Goal: Task Accomplishment & Management: Use online tool/utility

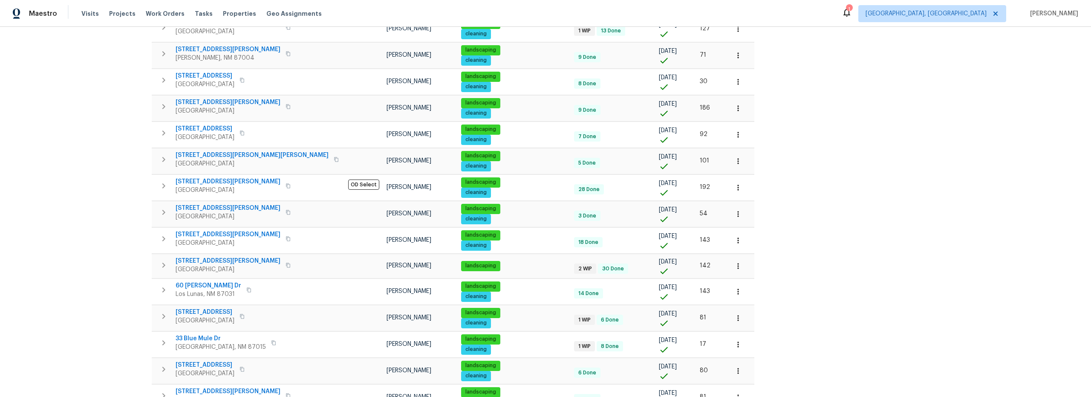
scroll to position [263, 0]
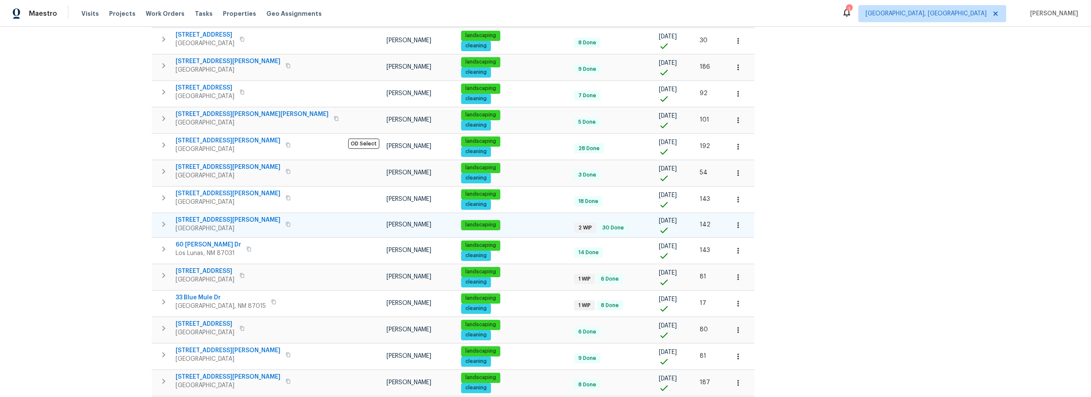
click at [207, 218] on span "7001 Edwina Ave NE" at bounding box center [228, 220] width 105 height 9
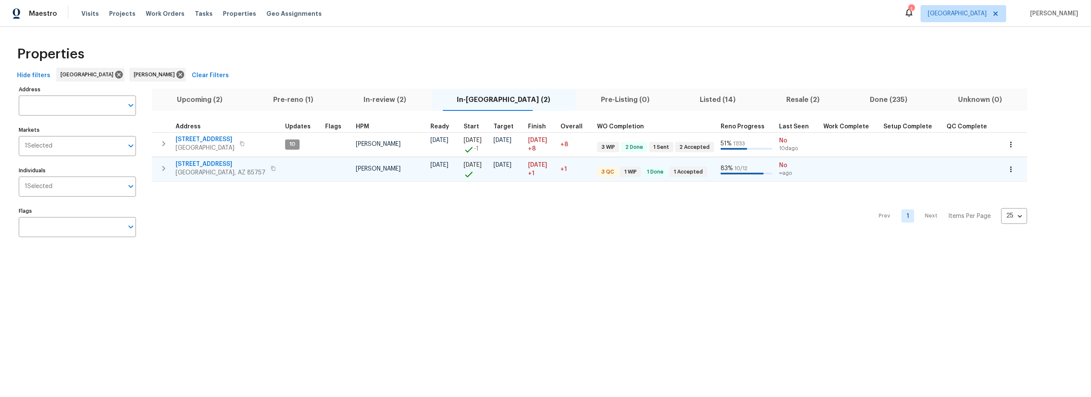
click at [207, 163] on span "[STREET_ADDRESS]" at bounding box center [221, 164] width 90 height 9
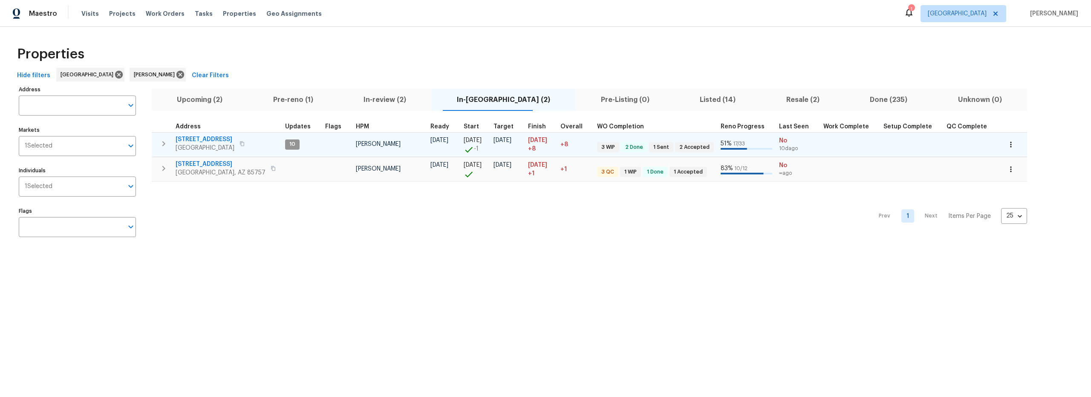
click at [1007, 145] on icon "button" at bounding box center [1011, 144] width 9 height 9
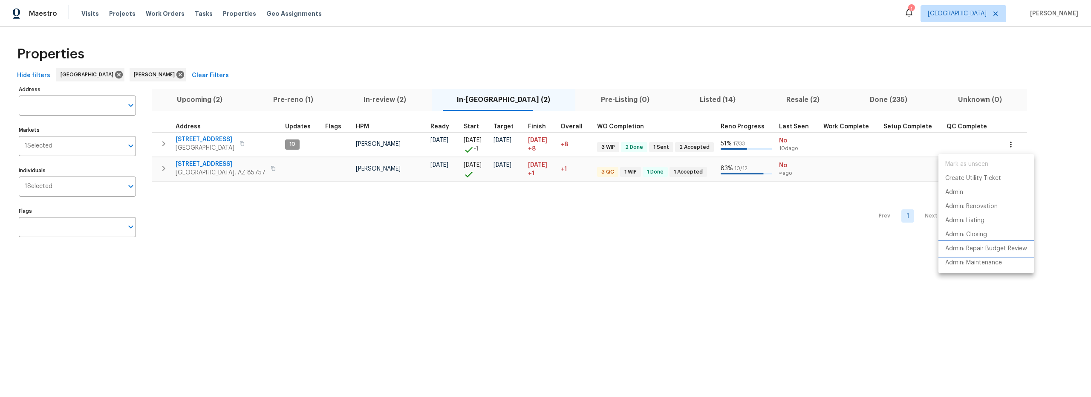
click at [986, 251] on p "Admin: Repair Budget Review" at bounding box center [986, 248] width 82 height 9
click at [803, 244] on div at bounding box center [545, 198] width 1091 height 397
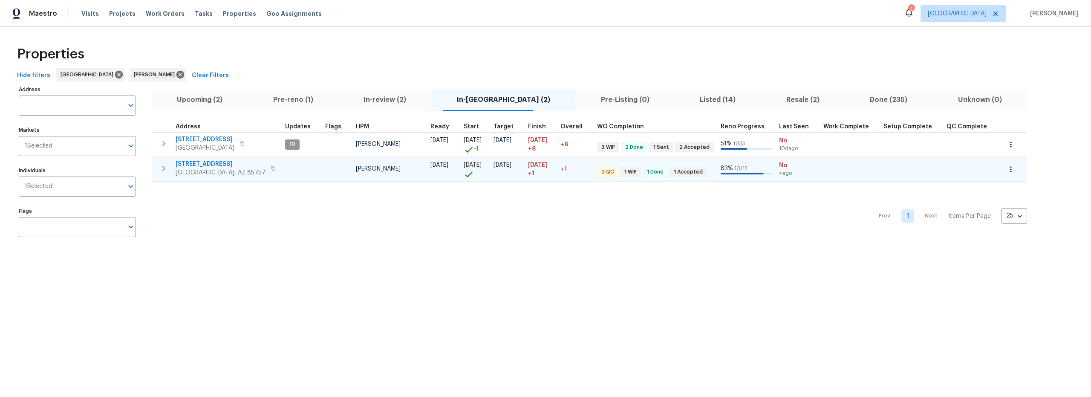
click at [1010, 167] on icon "button" at bounding box center [1010, 169] width 1 height 6
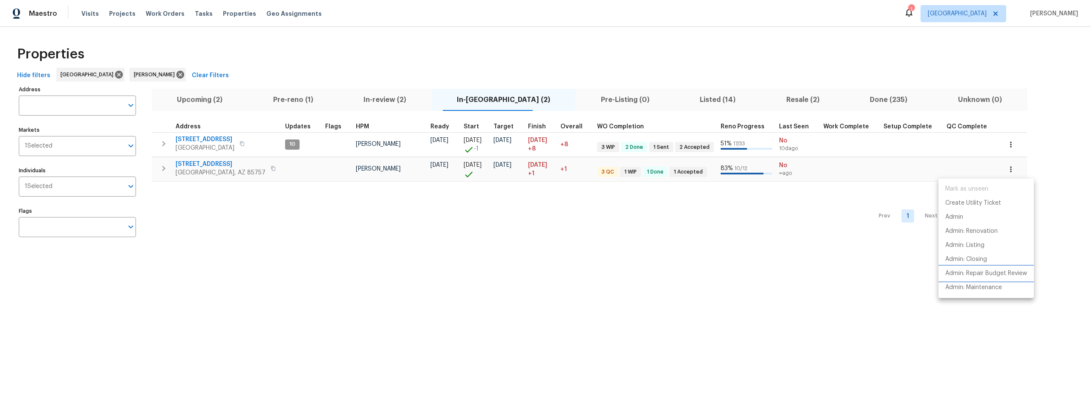
click at [971, 270] on p "Admin: Repair Budget Review" at bounding box center [986, 273] width 82 height 9
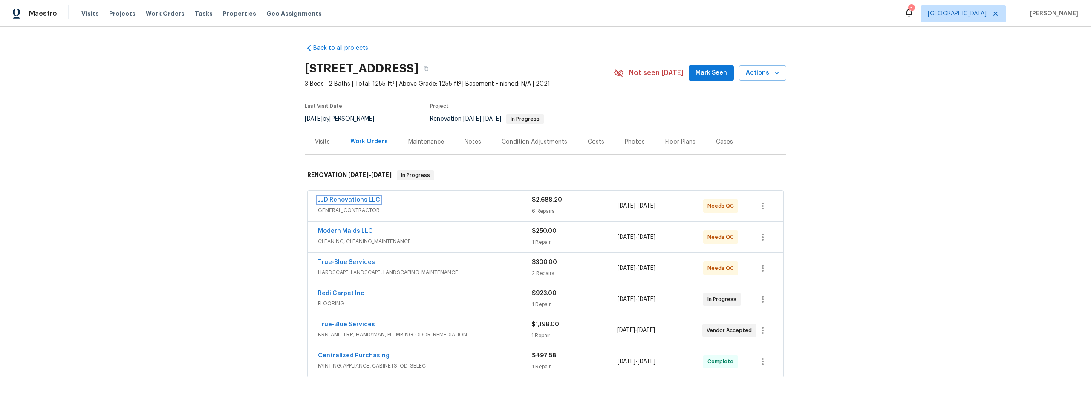
click at [359, 199] on link "JJD Renovations LLC" at bounding box center [349, 200] width 62 height 6
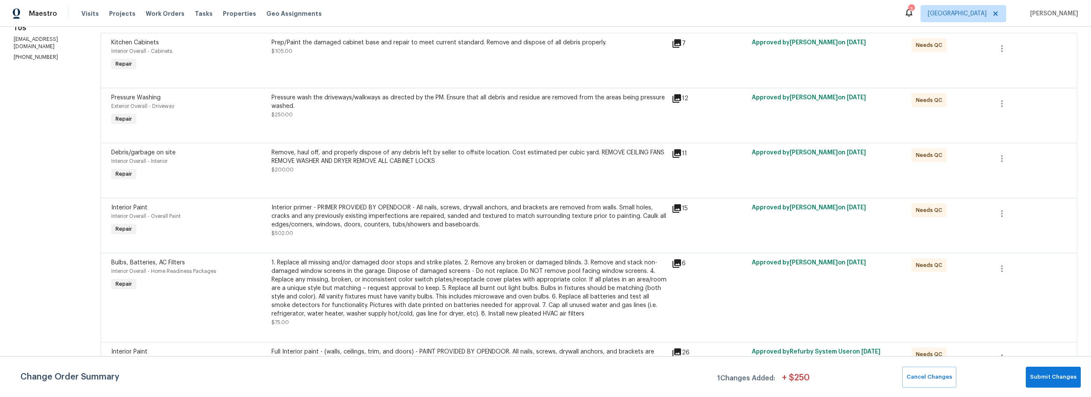
scroll to position [133, 0]
click at [680, 98] on icon at bounding box center [677, 96] width 9 height 9
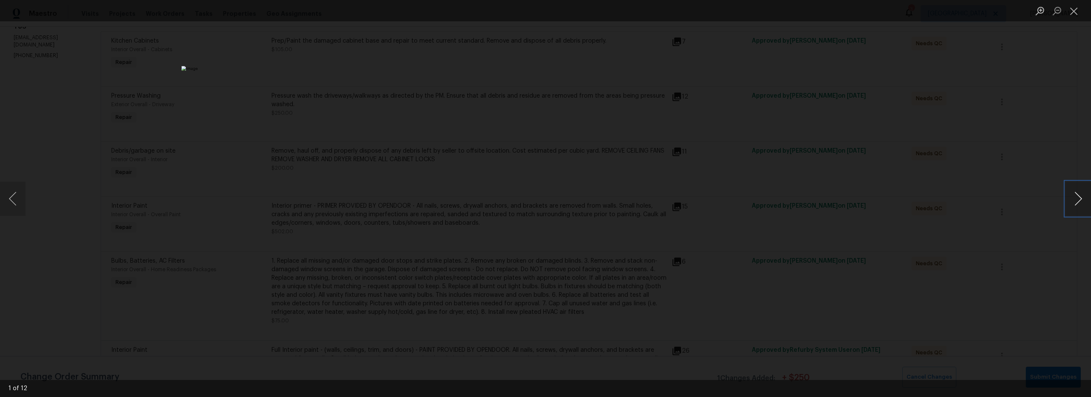
click at [1076, 204] on button "Next image" at bounding box center [1079, 199] width 26 height 34
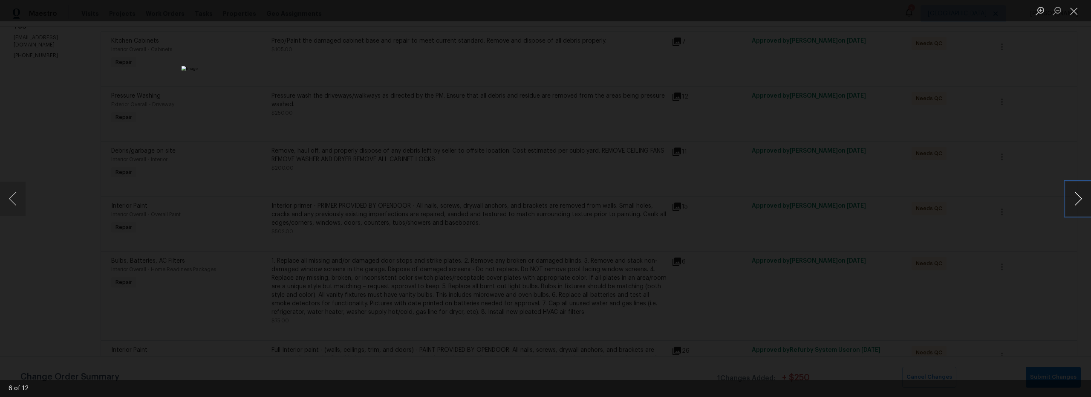
click at [1076, 204] on button "Next image" at bounding box center [1079, 199] width 26 height 34
click at [1076, 12] on button "Close lightbox" at bounding box center [1074, 10] width 17 height 15
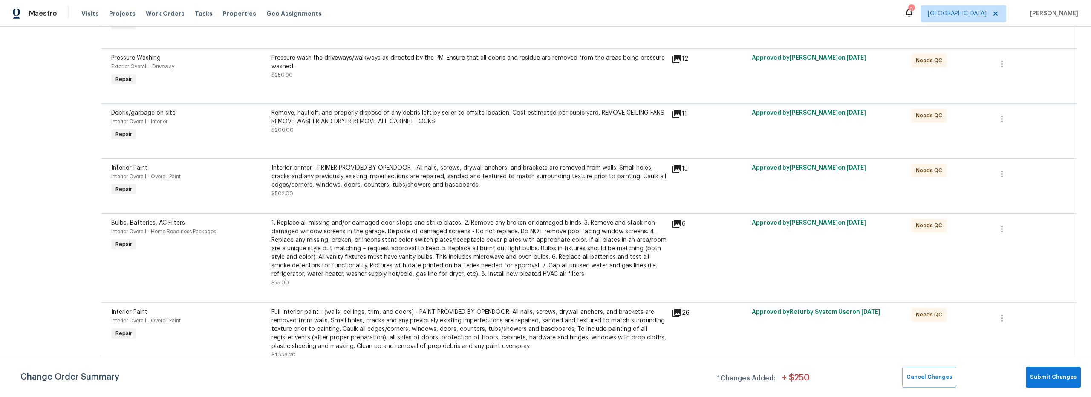
scroll to position [179, 0]
click at [679, 108] on icon at bounding box center [677, 112] width 10 height 10
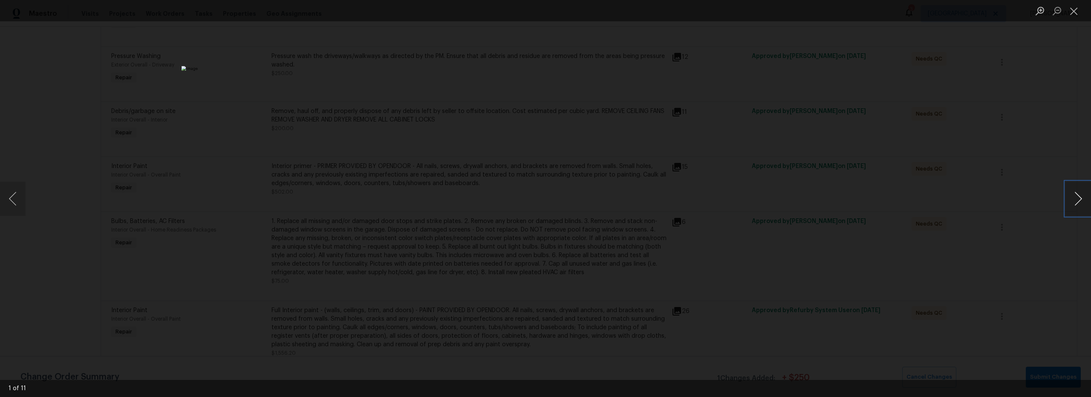
click at [1081, 199] on button "Next image" at bounding box center [1079, 199] width 26 height 34
click at [1080, 200] on button "Next image" at bounding box center [1079, 199] width 26 height 34
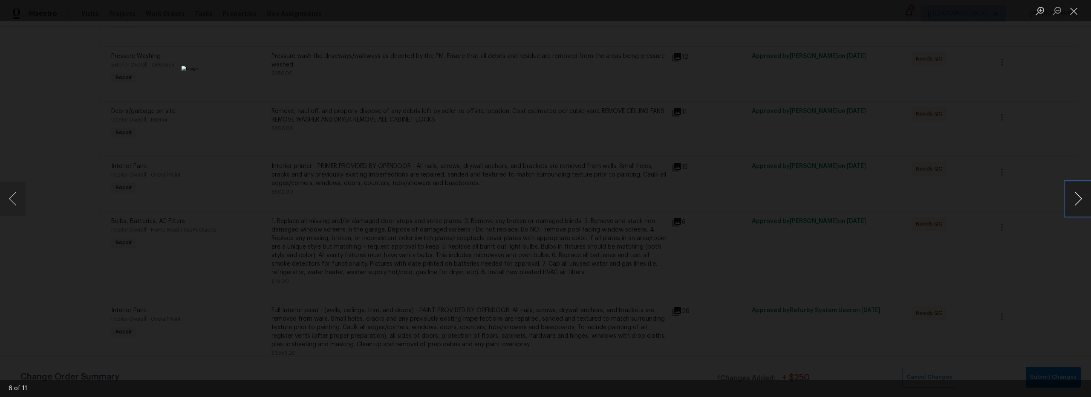
click at [1080, 200] on button "Next image" at bounding box center [1079, 199] width 26 height 34
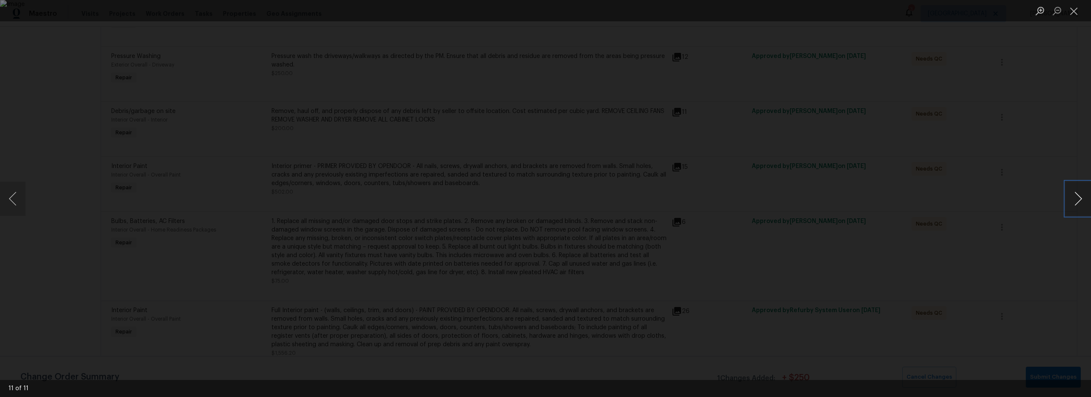
click at [1080, 200] on button "Next image" at bounding box center [1079, 199] width 26 height 34
click at [1079, 199] on button "Next image" at bounding box center [1079, 199] width 26 height 34
click at [1080, 199] on button "Next image" at bounding box center [1079, 199] width 26 height 34
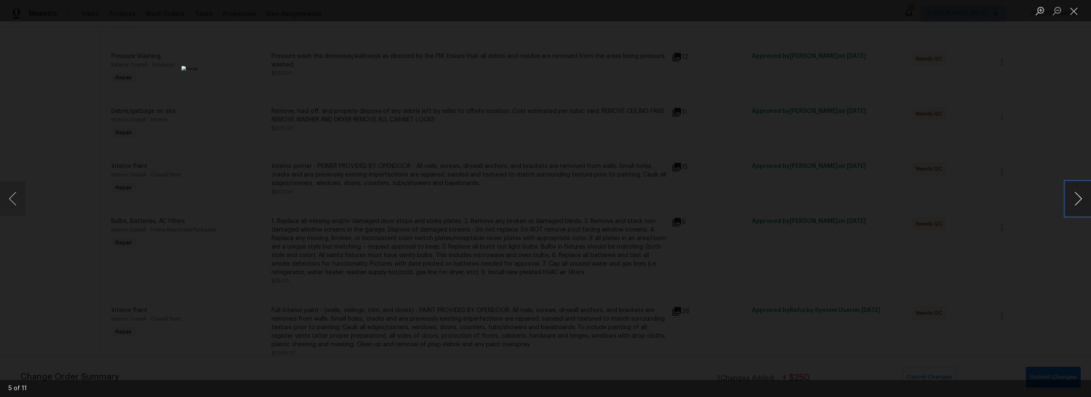
click at [1080, 199] on button "Next image" at bounding box center [1079, 199] width 26 height 34
click at [1082, 196] on button "Next image" at bounding box center [1079, 199] width 26 height 34
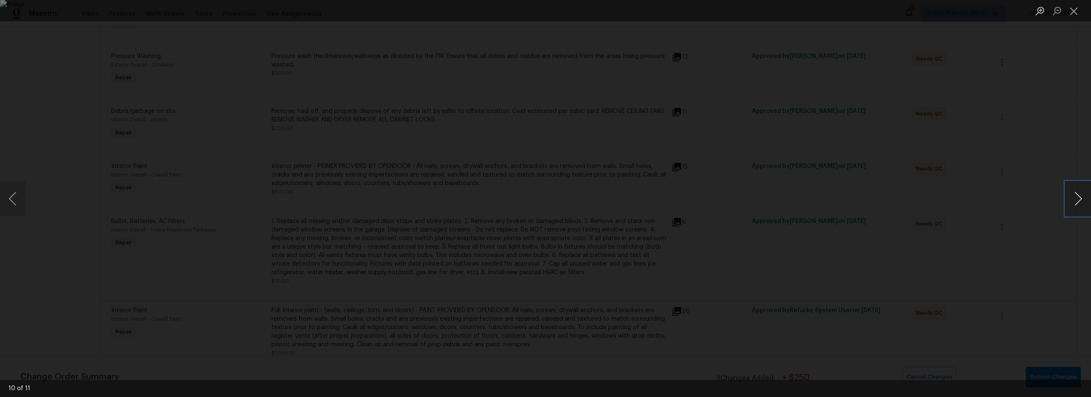
click at [1083, 194] on button "Next image" at bounding box center [1079, 199] width 26 height 34
click at [1082, 192] on button "Next image" at bounding box center [1079, 199] width 26 height 34
drag, startPoint x: 1076, startPoint y: 14, endPoint x: 1064, endPoint y: 23, distance: 15.3
click at [1076, 14] on button "Close lightbox" at bounding box center [1074, 10] width 17 height 15
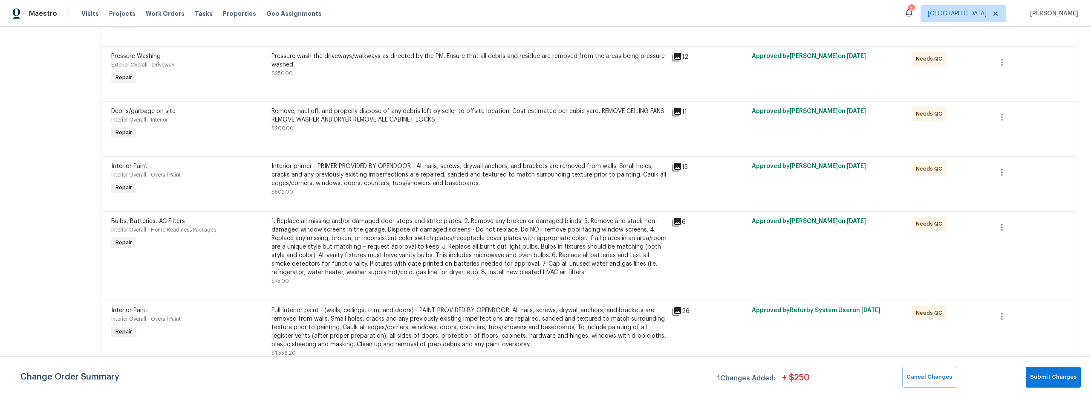
click at [231, 174] on div "Interior Paint Interior Overall - Overall Paint Repair" at bounding box center [189, 178] width 160 height 39
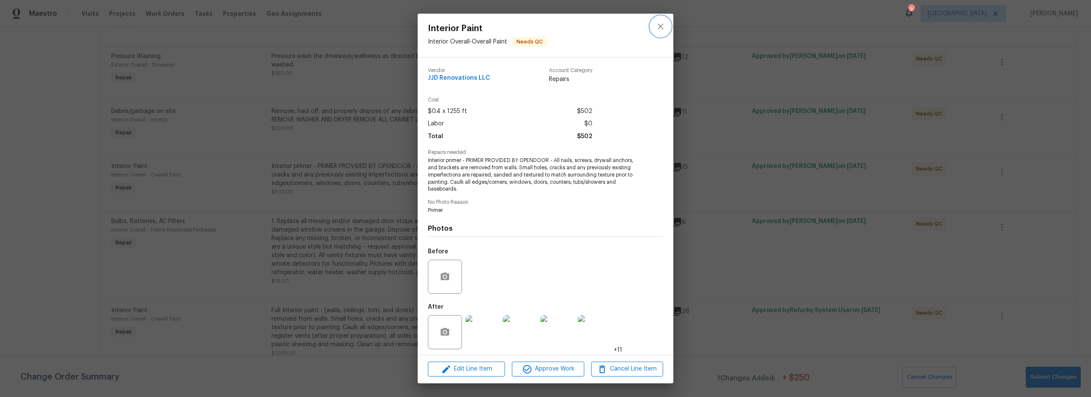
click at [658, 28] on icon "close" at bounding box center [661, 26] width 10 height 10
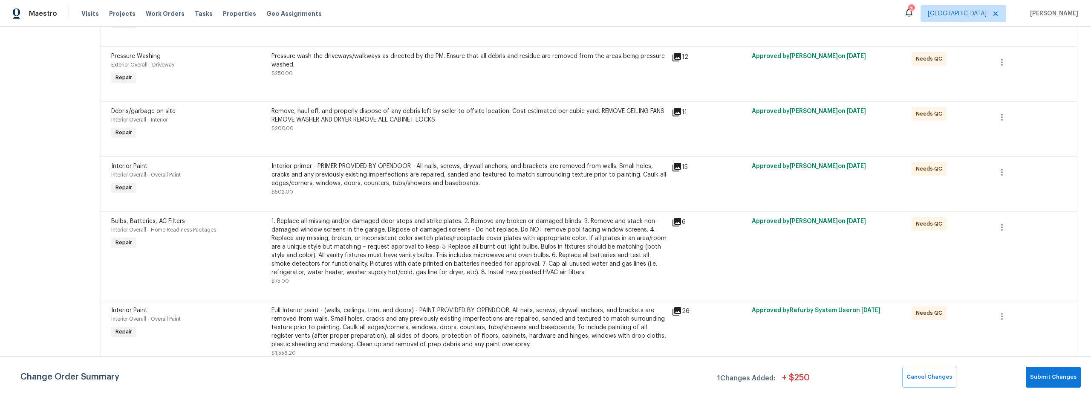
click at [220, 131] on div "Debris/garbage on site Interior Overall - Interior Repair" at bounding box center [189, 123] width 160 height 39
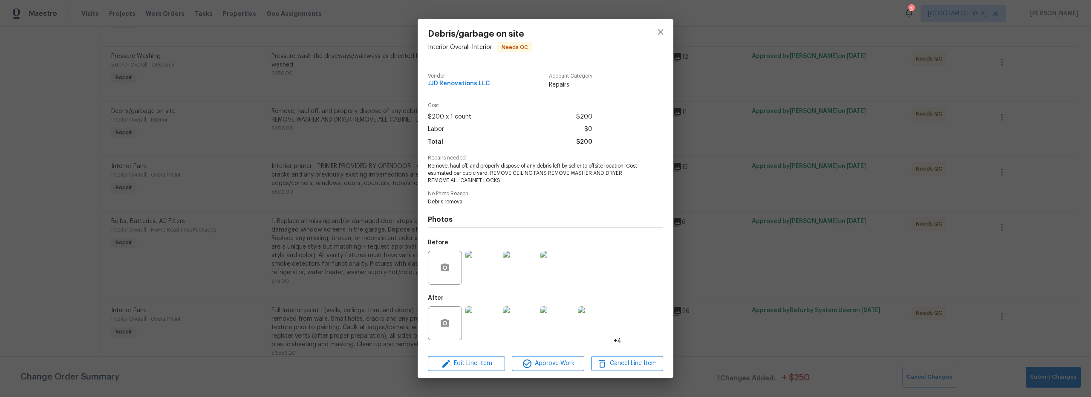
click at [482, 267] on img at bounding box center [482, 268] width 34 height 34
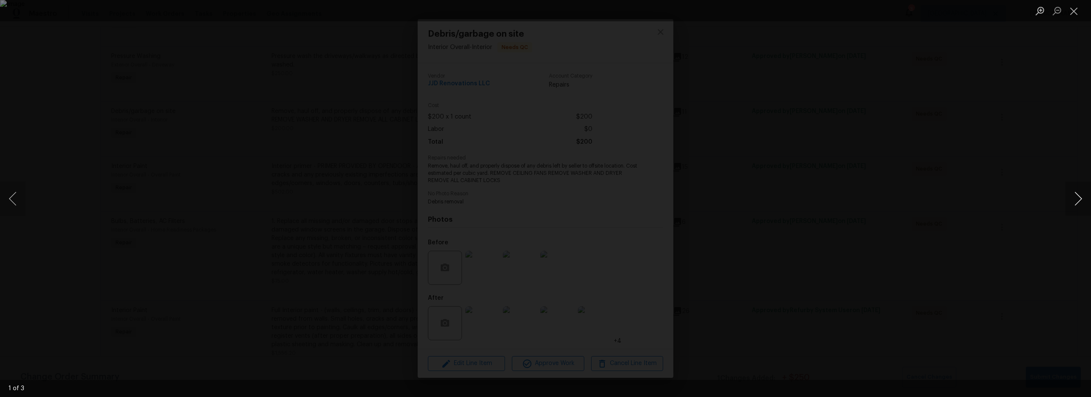
click at [1076, 202] on button "Next image" at bounding box center [1079, 199] width 26 height 34
click at [1079, 202] on button "Next image" at bounding box center [1079, 199] width 26 height 34
click at [1075, 12] on button "Close lightbox" at bounding box center [1074, 10] width 17 height 15
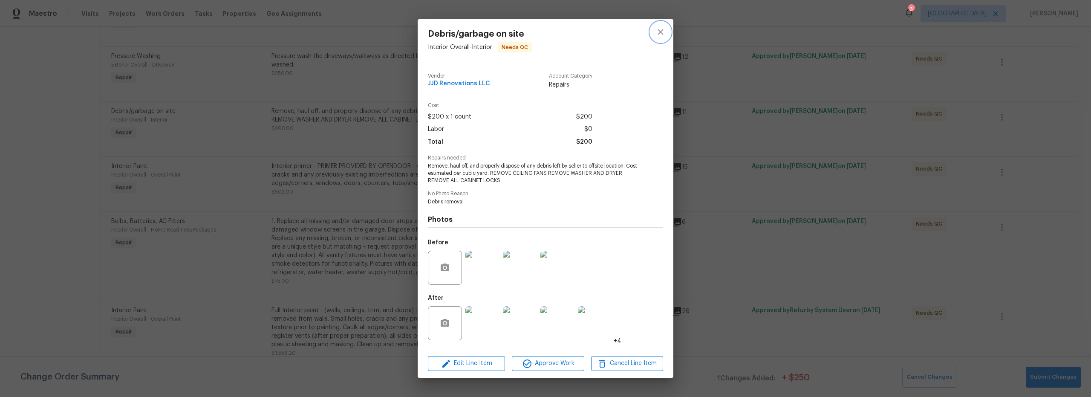
click at [659, 36] on icon "close" at bounding box center [661, 32] width 10 height 10
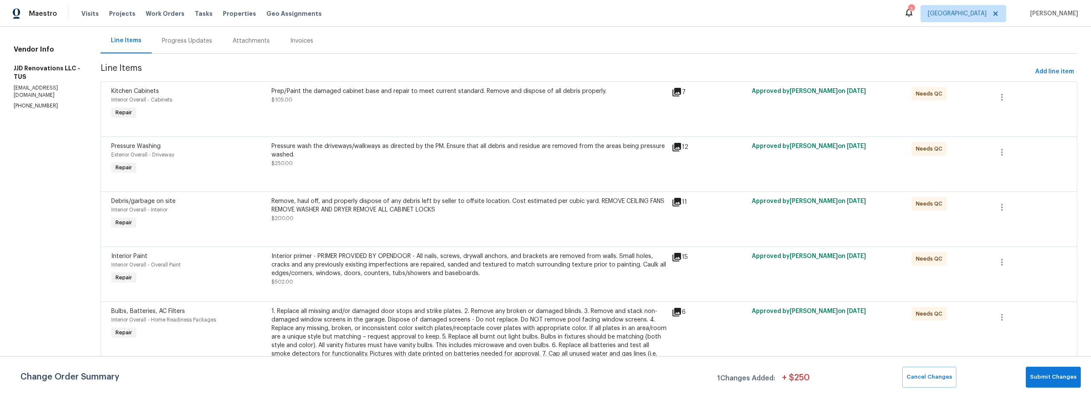
scroll to position [47, 0]
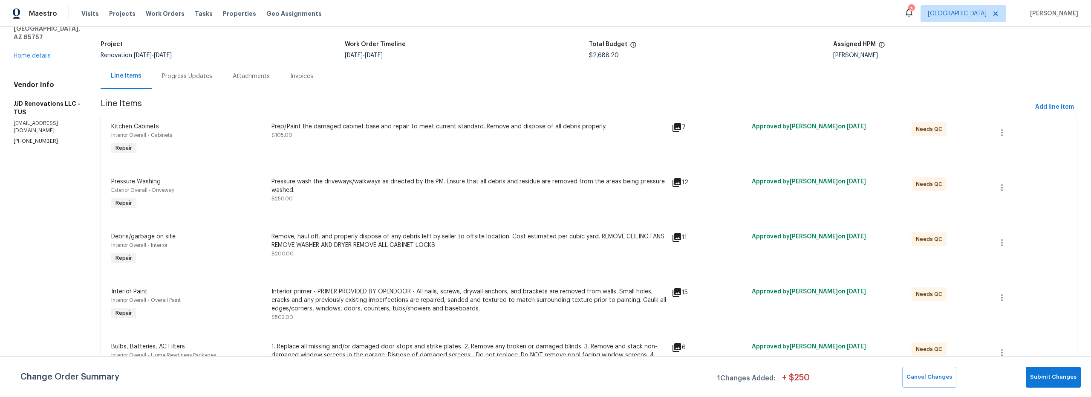
click at [607, 145] on div "Prep/Paint the damaged cabinet base and repair to meet current standard. Remove…" at bounding box center [469, 139] width 400 height 39
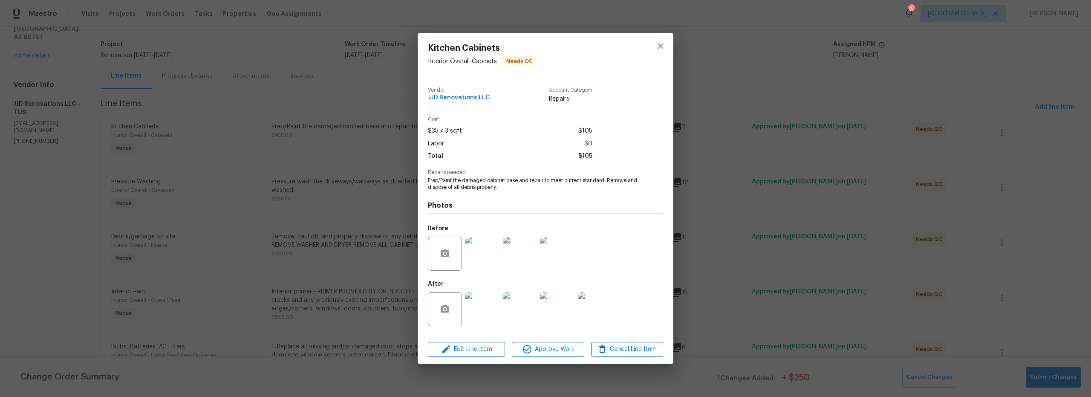
click at [486, 309] on img at bounding box center [482, 309] width 34 height 34
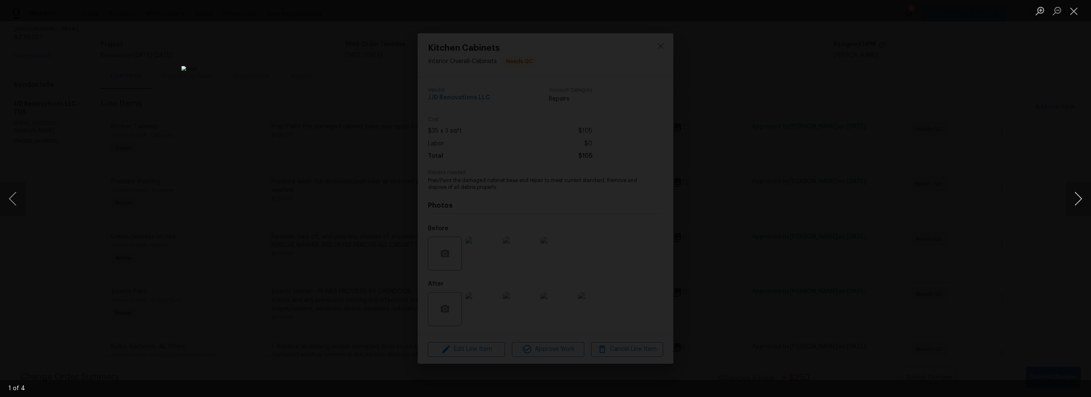
click at [1082, 203] on button "Next image" at bounding box center [1079, 199] width 26 height 34
click at [1083, 203] on button "Next image" at bounding box center [1079, 199] width 26 height 34
drag, startPoint x: 18, startPoint y: 195, endPoint x: 28, endPoint y: 195, distance: 9.8
click at [20, 195] on button "Previous image" at bounding box center [13, 199] width 26 height 34
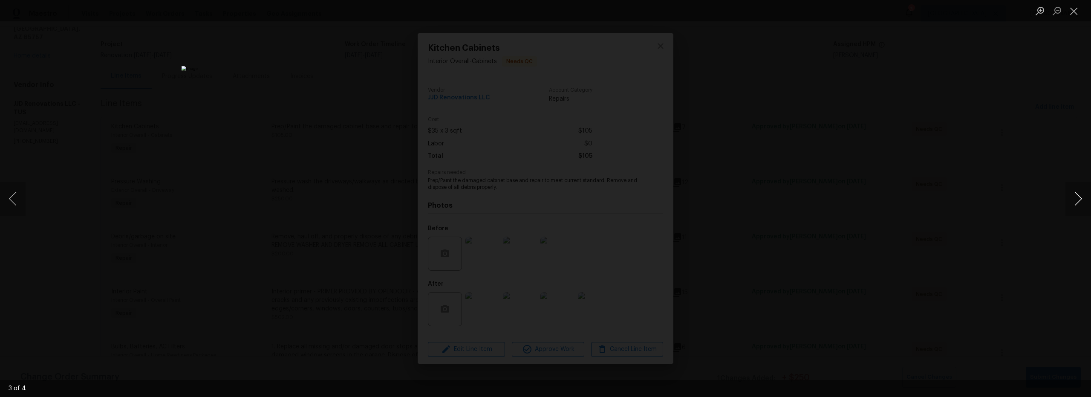
click at [1076, 199] on button "Next image" at bounding box center [1079, 199] width 26 height 34
click at [1076, 195] on button "Next image" at bounding box center [1079, 199] width 26 height 34
click at [1081, 202] on button "Next image" at bounding box center [1079, 199] width 26 height 34
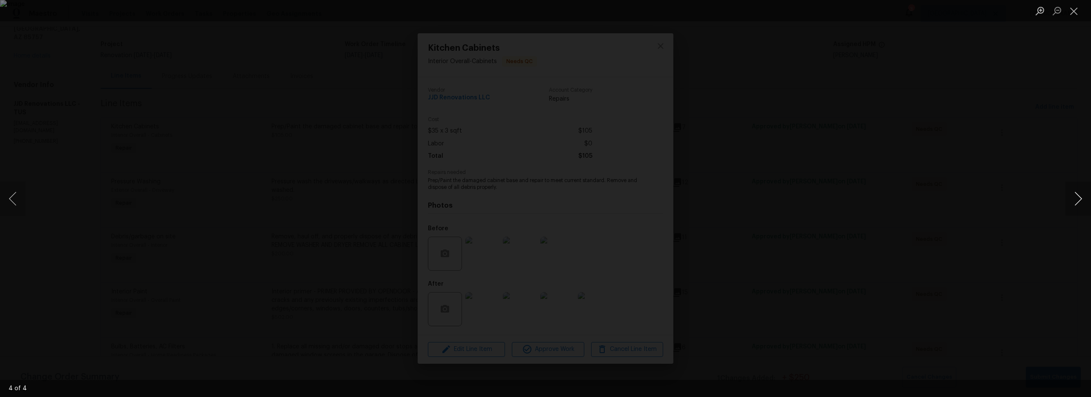
click at [1082, 202] on button "Next image" at bounding box center [1079, 199] width 26 height 34
click at [1082, 201] on button "Next image" at bounding box center [1079, 199] width 26 height 34
click at [1075, 12] on button "Close lightbox" at bounding box center [1074, 10] width 17 height 15
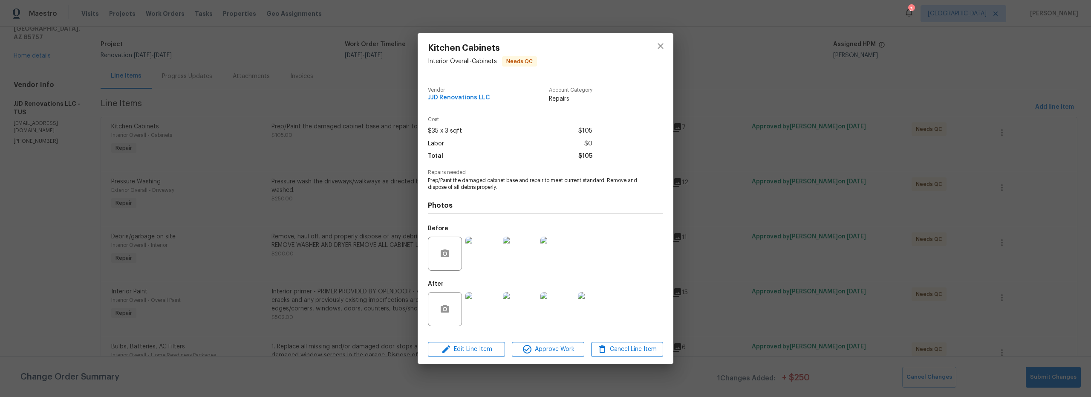
click at [556, 265] on img at bounding box center [557, 254] width 34 height 34
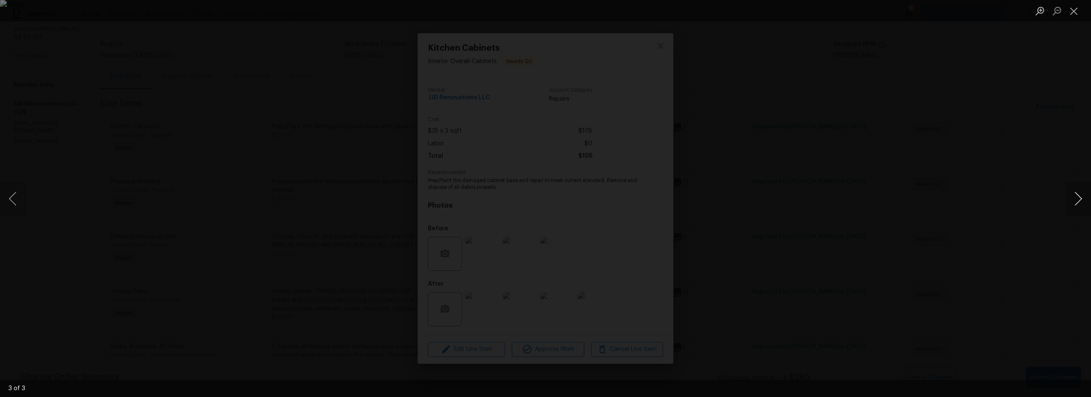
click at [1078, 196] on button "Next image" at bounding box center [1079, 199] width 26 height 34
click at [1079, 195] on button "Next image" at bounding box center [1079, 199] width 26 height 34
click at [1080, 194] on button "Next image" at bounding box center [1079, 199] width 26 height 34
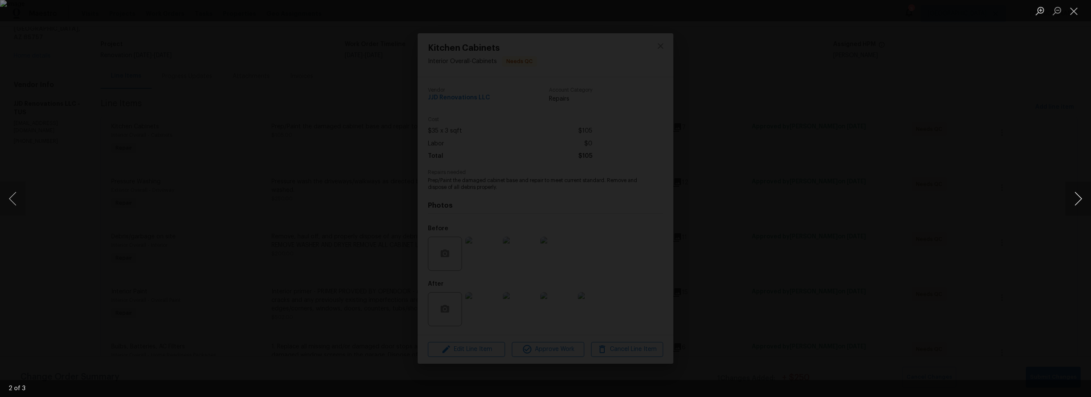
click at [1080, 194] on button "Next image" at bounding box center [1079, 199] width 26 height 34
click at [1075, 15] on button "Close lightbox" at bounding box center [1074, 10] width 17 height 15
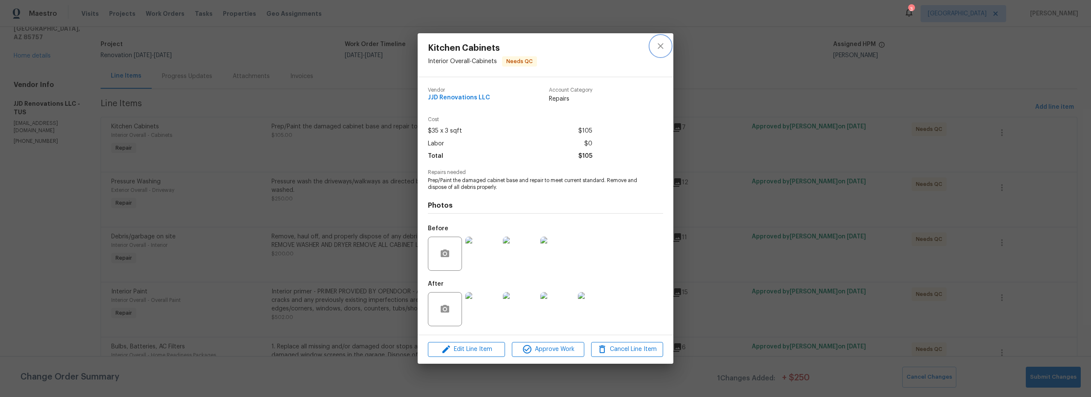
click at [660, 48] on icon "close" at bounding box center [661, 46] width 10 height 10
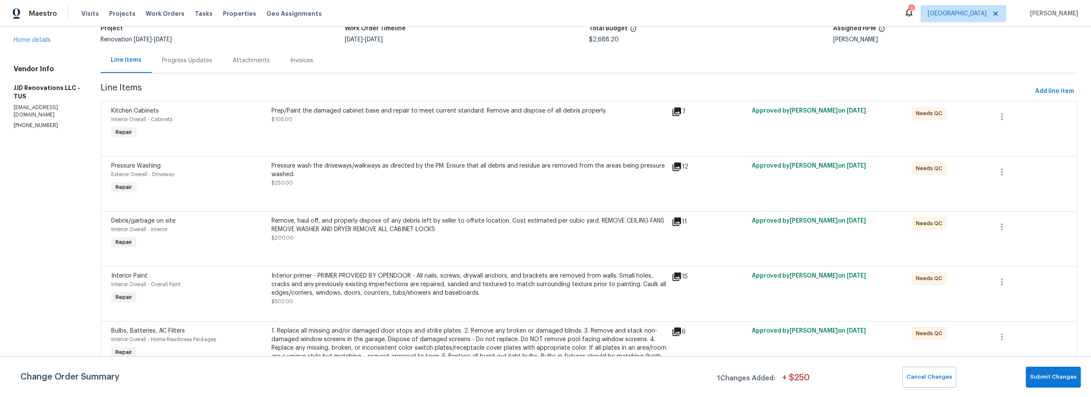
scroll to position [0, 0]
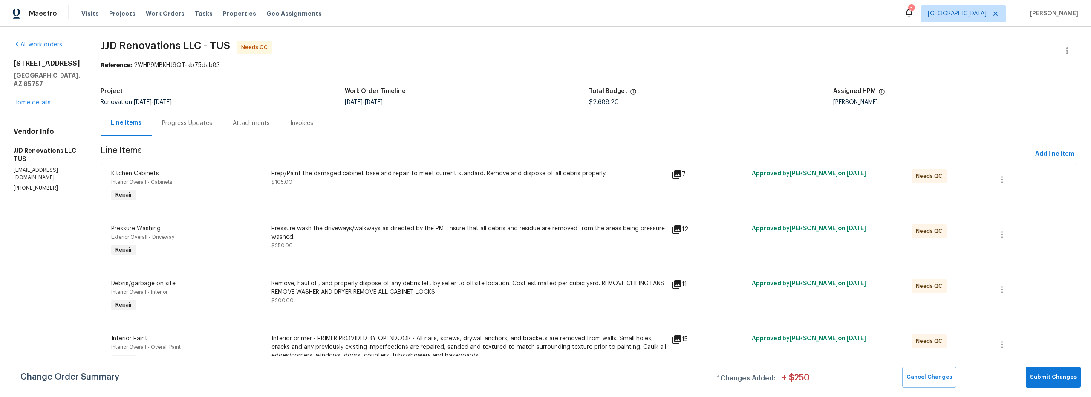
click at [35, 90] on div "[STREET_ADDRESS] Home details" at bounding box center [47, 83] width 66 height 48
click at [41, 100] on link "Home details" at bounding box center [32, 103] width 37 height 6
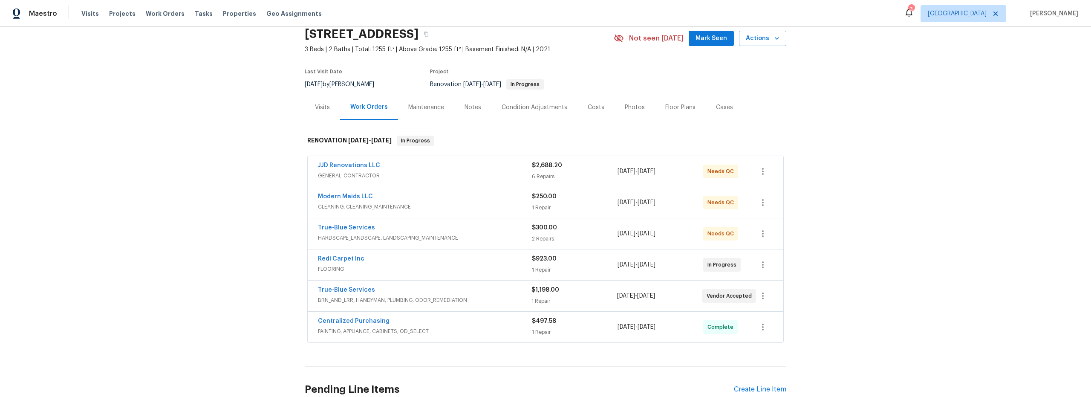
scroll to position [52, 0]
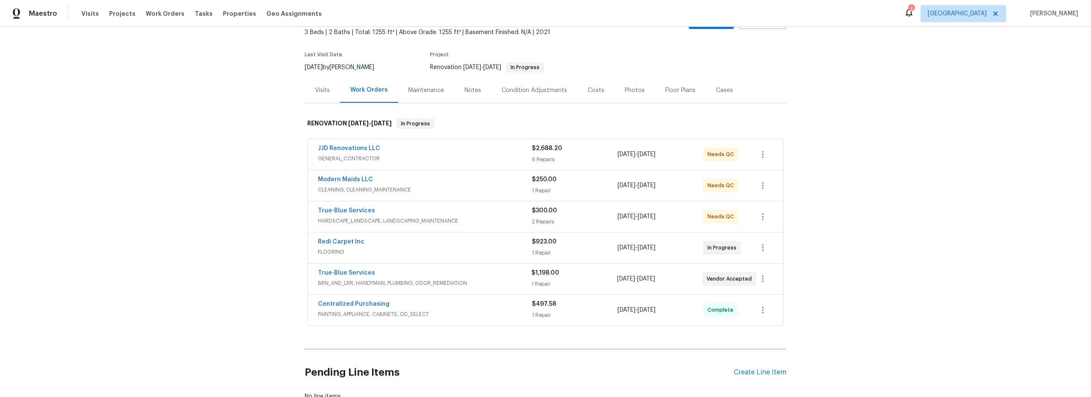
click at [496, 307] on div "Centralized Purchasing" at bounding box center [425, 305] width 214 height 10
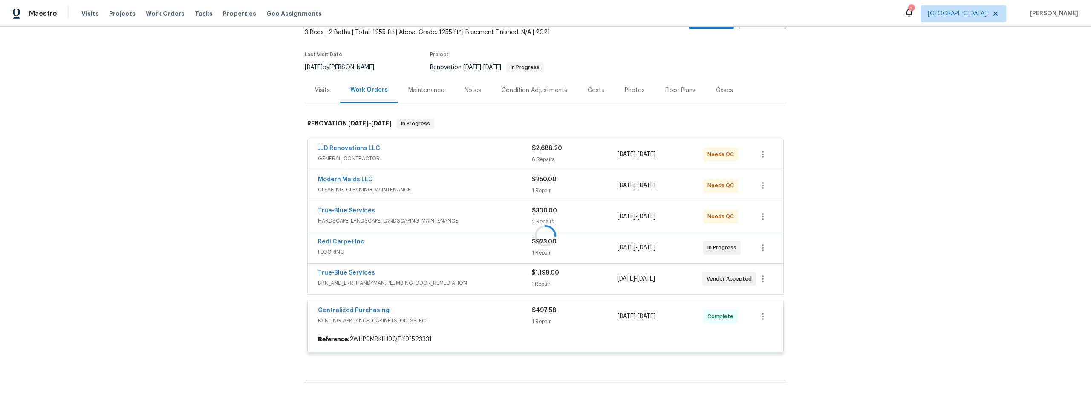
click at [494, 281] on div at bounding box center [546, 235] width 482 height 251
click at [497, 279] on span "BRN_AND_LRR, HANDYMAN, PLUMBING, ODOR_REMEDIATION" at bounding box center [425, 283] width 214 height 9
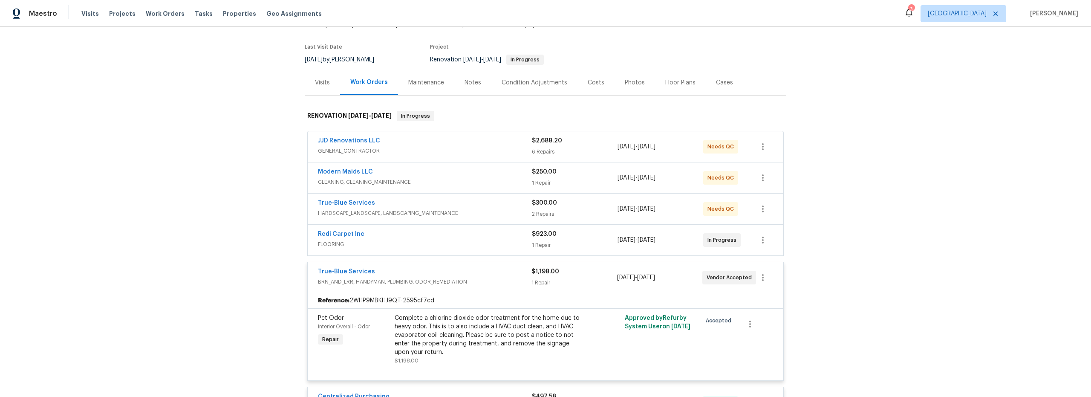
scroll to position [12, 0]
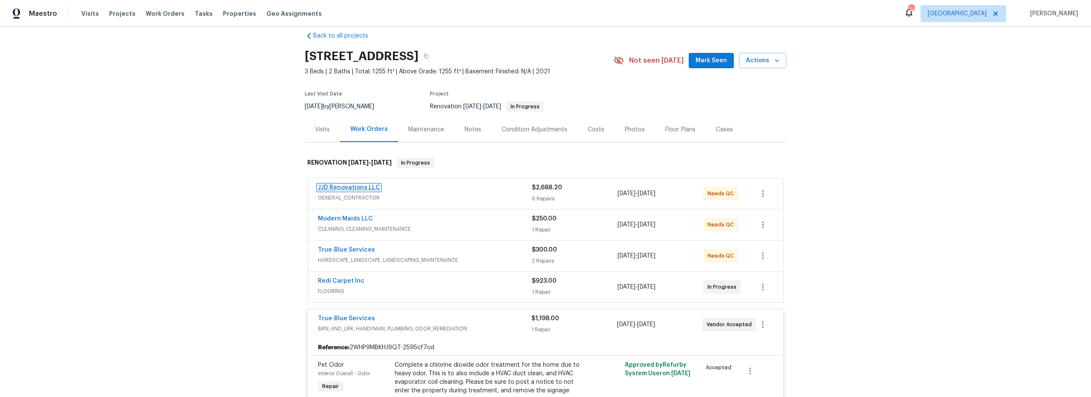
click at [358, 185] on link "JJD Renovations LLC" at bounding box center [349, 188] width 62 height 6
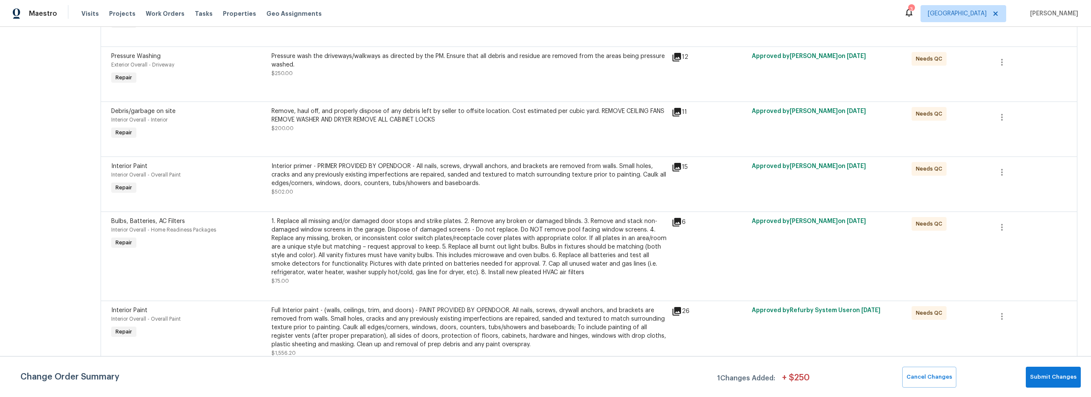
scroll to position [179, 0]
click at [355, 241] on div "1. Replace all missing and/or damaged door stops and strike plates. 2. Remove a…" at bounding box center [469, 247] width 395 height 60
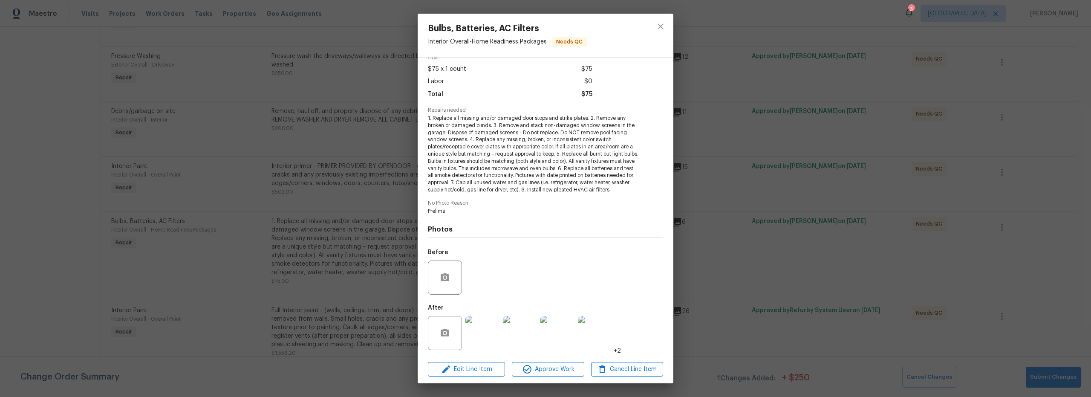
scroll to position [53, 0]
click at [484, 330] on img at bounding box center [482, 329] width 34 height 34
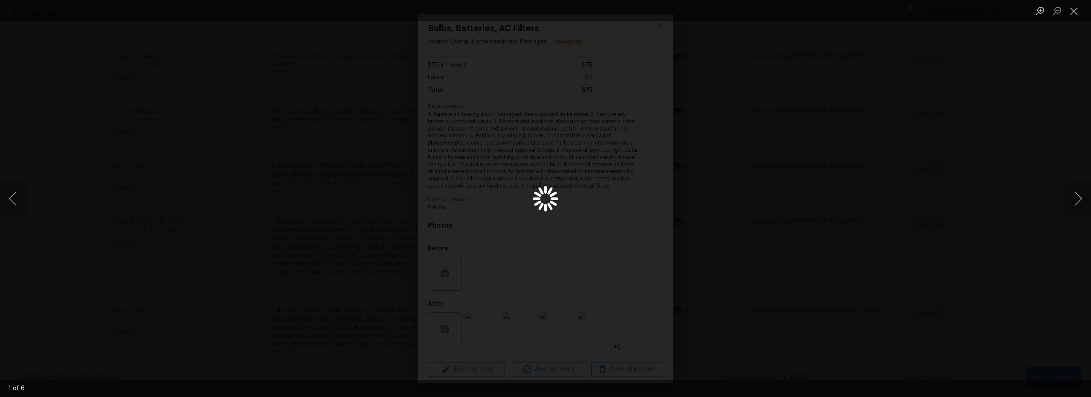
click at [484, 330] on div "Lightbox" at bounding box center [545, 198] width 1091 height 397
click at [1078, 197] on button "Next image" at bounding box center [1079, 199] width 26 height 34
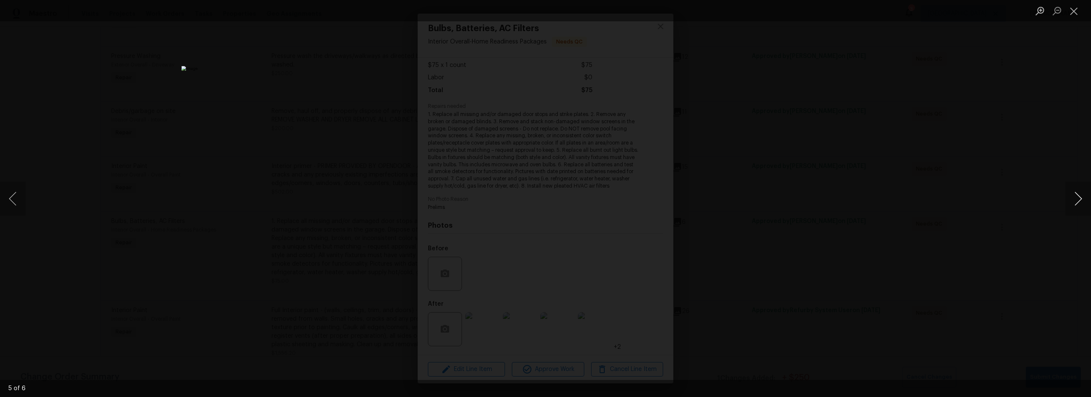
click at [1076, 199] on button "Next image" at bounding box center [1079, 199] width 26 height 34
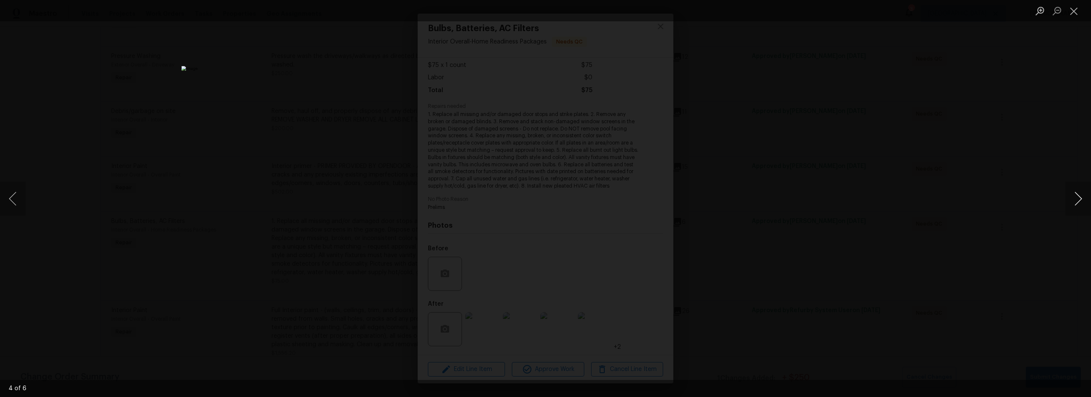
click at [1076, 199] on button "Next image" at bounding box center [1079, 199] width 26 height 34
click at [1078, 198] on button "Next image" at bounding box center [1079, 199] width 26 height 34
click at [1078, 197] on button "Next image" at bounding box center [1079, 199] width 26 height 34
click at [1077, 198] on button "Next image" at bounding box center [1079, 199] width 26 height 34
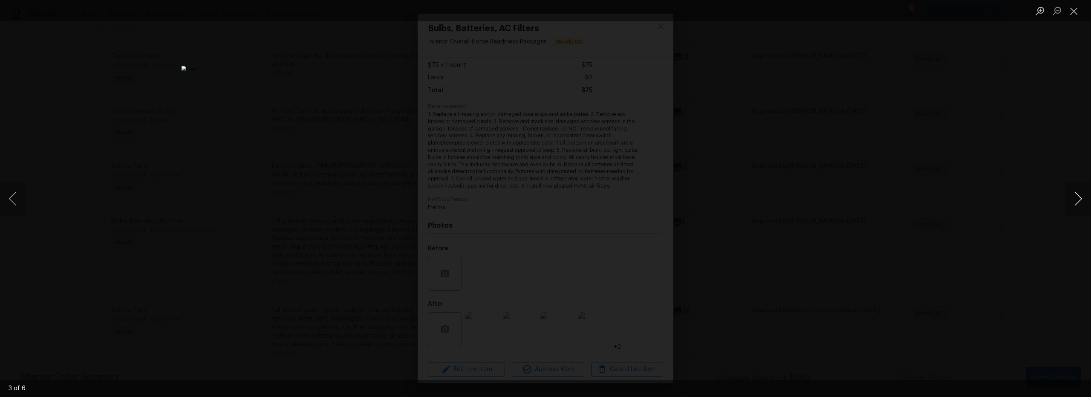
click at [1078, 198] on button "Next image" at bounding box center [1079, 199] width 26 height 34
click at [1076, 15] on button "Close lightbox" at bounding box center [1074, 10] width 17 height 15
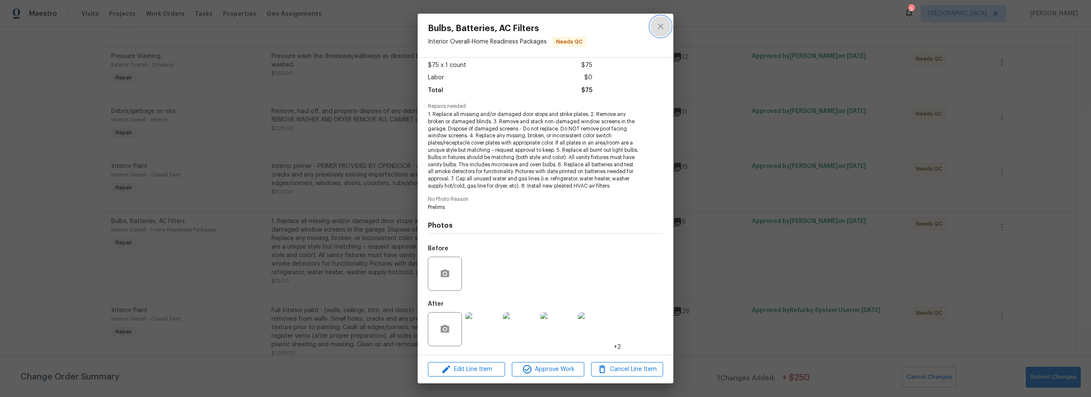
click at [659, 26] on icon "close" at bounding box center [661, 26] width 10 height 10
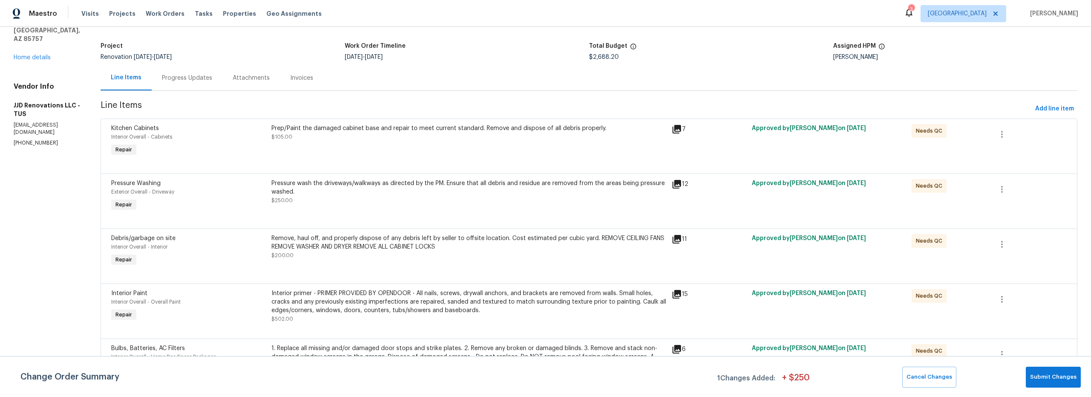
scroll to position [0, 0]
